Goal: Information Seeking & Learning: Check status

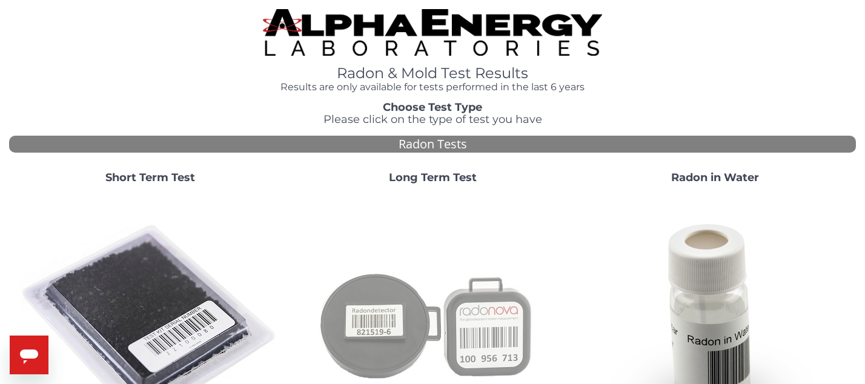
click at [408, 288] on img at bounding box center [432, 324] width 261 height 261
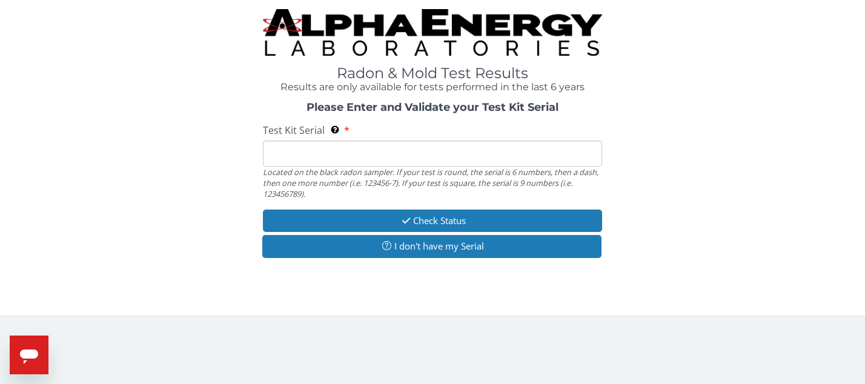
click at [402, 161] on input "Test Kit Serial Located on the black radon sampler. If your test is round, the …" at bounding box center [432, 154] width 339 height 26
type input "AT106242936"
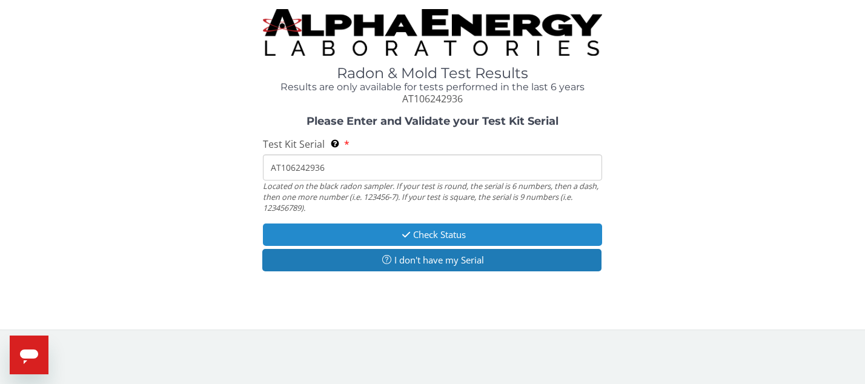
click at [422, 234] on button "Check Status" at bounding box center [432, 235] width 339 height 22
